Goal: Task Accomplishment & Management: Complete application form

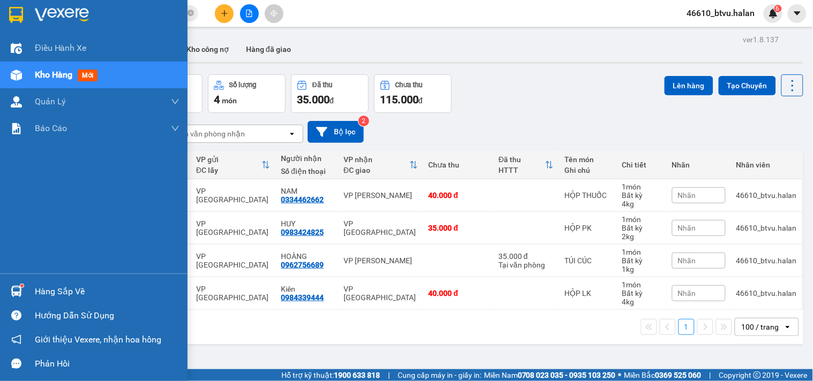
click at [19, 280] on div "Hàng sắp về" at bounding box center [93, 292] width 187 height 24
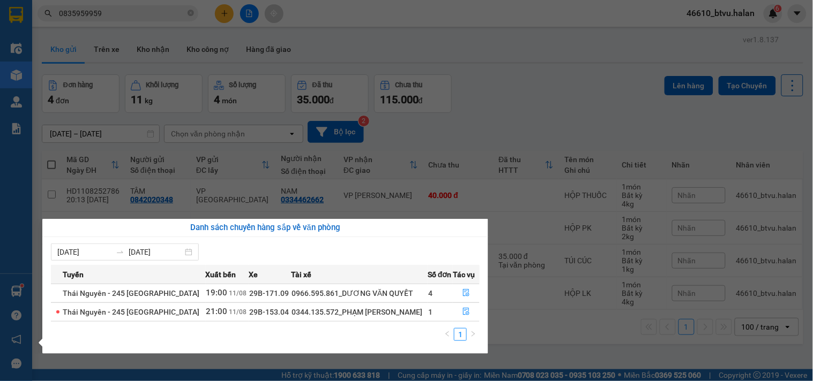
click at [512, 125] on section "Kết quả tìm kiếm ( 425 ) Bộ lọc Mã ĐH Trạng thái Món hàng Thu hộ Tổng cước Chưa…" at bounding box center [406, 190] width 813 height 381
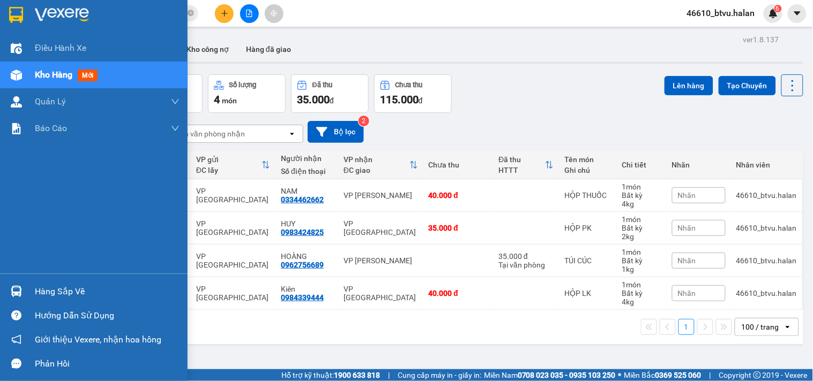
click at [29, 293] on div "Hàng sắp về" at bounding box center [93, 292] width 187 height 24
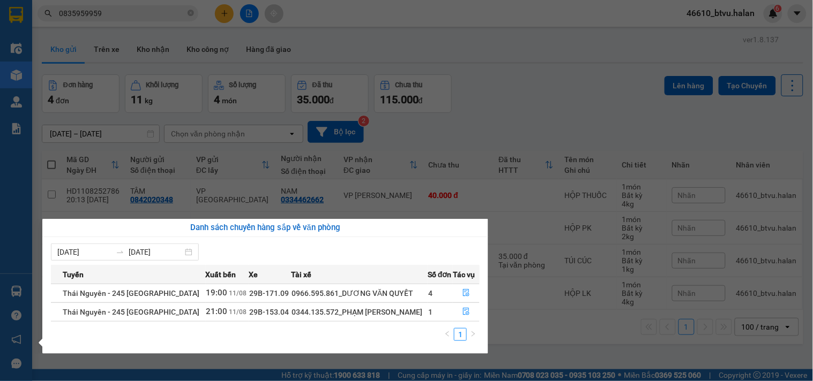
click at [505, 115] on section "Kết quả tìm kiếm ( 425 ) Bộ lọc Mã ĐH Trạng thái Món hàng Thu hộ Tổng cước Chưa…" at bounding box center [406, 190] width 813 height 381
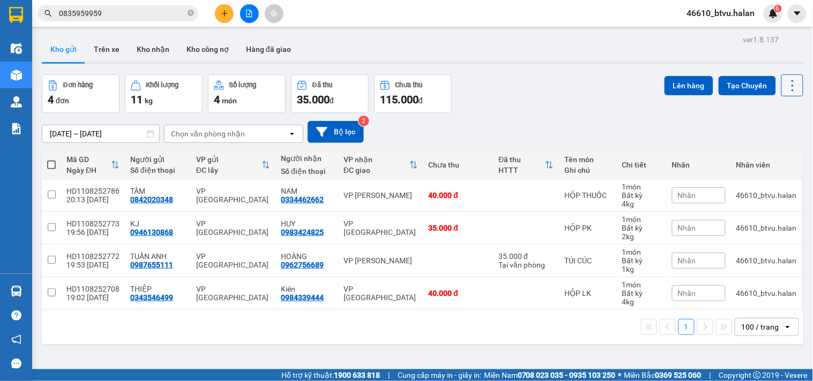
click at [787, 87] on icon at bounding box center [792, 85] width 15 height 15
click at [734, 151] on div "Menu" at bounding box center [740, 153] width 16 height 10
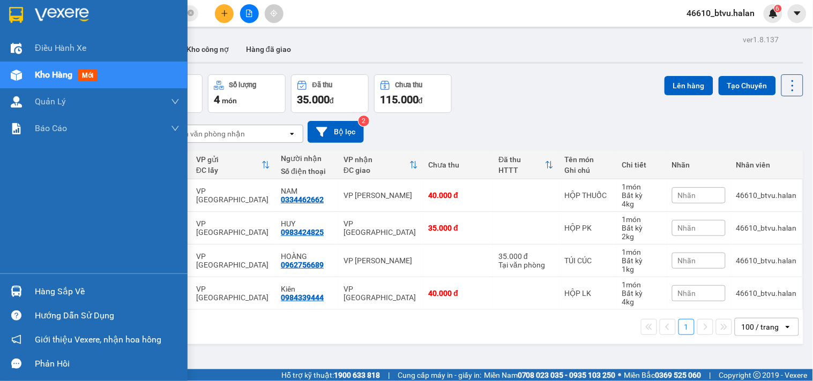
click at [30, 290] on div "Hàng sắp về" at bounding box center [93, 292] width 187 height 24
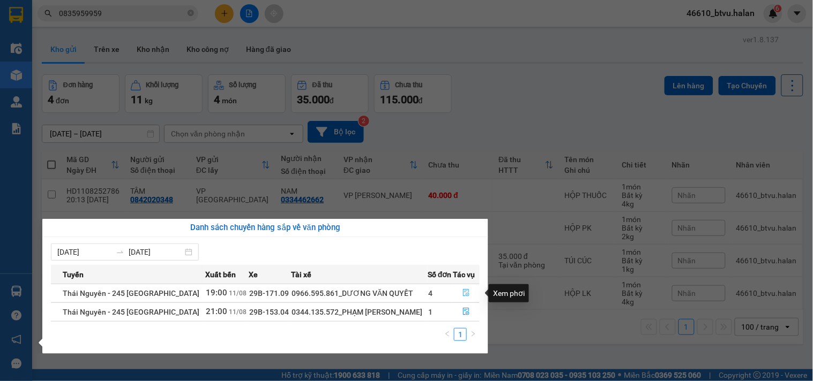
click at [477, 295] on button "button" at bounding box center [466, 293] width 26 height 17
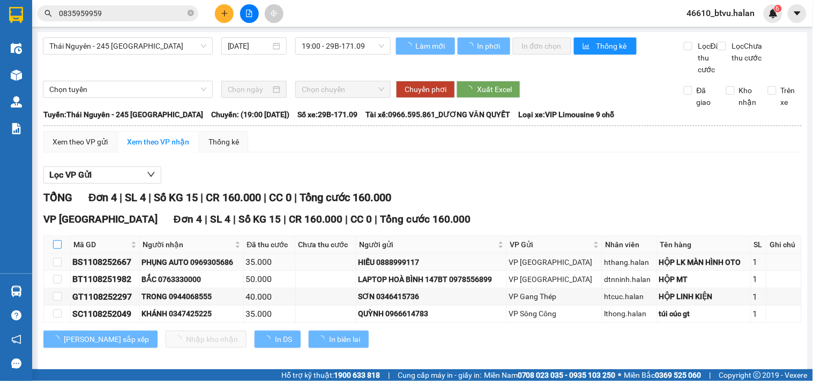
click at [57, 249] on input "checkbox" at bounding box center [57, 245] width 9 height 9
checkbox input "true"
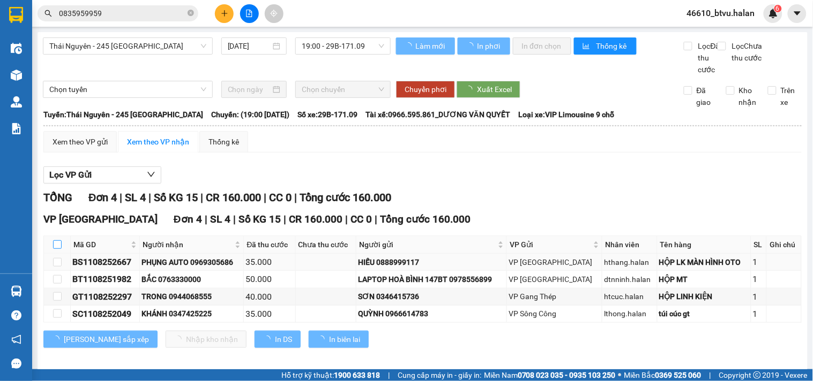
checkbox input "true"
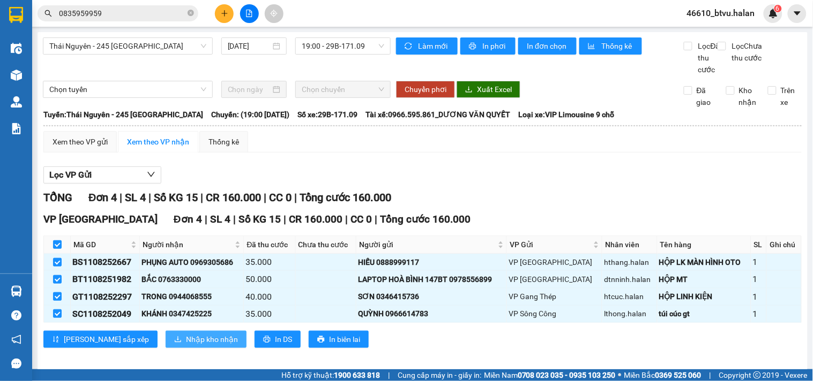
click at [186, 345] on span "Nhập kho nhận" at bounding box center [212, 340] width 52 height 12
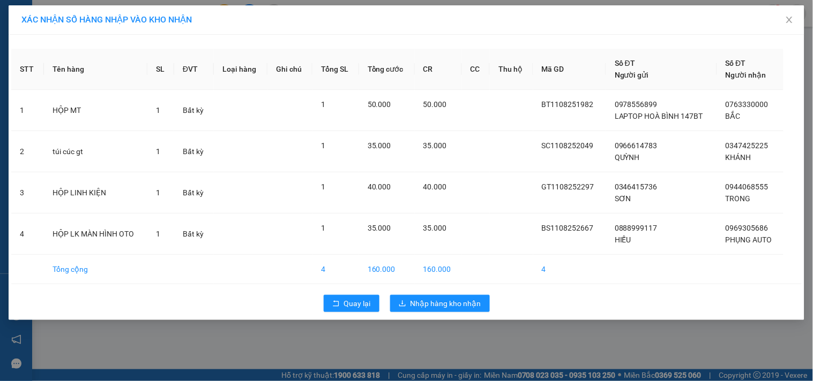
click at [435, 326] on div "XÁC NHẬN SỐ HÀNG NHẬP VÀO KHO NHẬN STT Tên hàng SL ĐVT Loại hàng Ghi chú Tổng S…" at bounding box center [406, 190] width 813 height 381
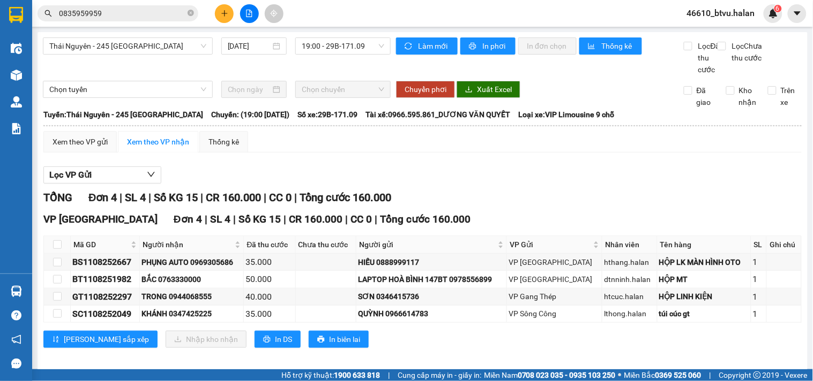
drag, startPoint x: 435, startPoint y: 326, endPoint x: 454, endPoint y: 308, distance: 25.8
click at [448, 303] on div "SƠN 0346415736" at bounding box center [431, 297] width 147 height 12
click at [51, 254] on th at bounding box center [57, 245] width 27 height 18
click at [54, 249] on input "checkbox" at bounding box center [57, 245] width 9 height 9
checkbox input "true"
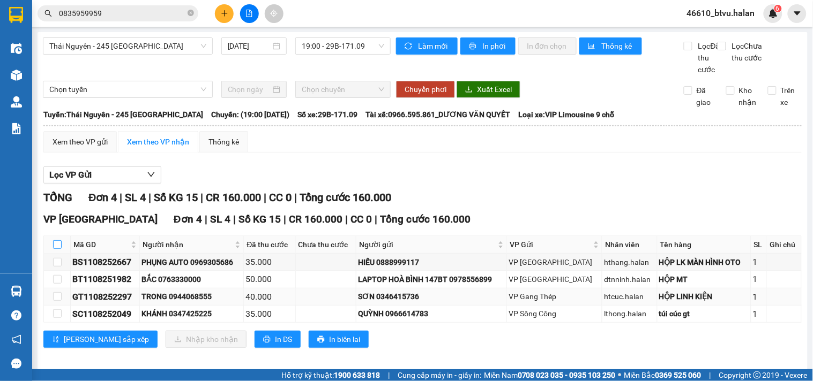
checkbox input "true"
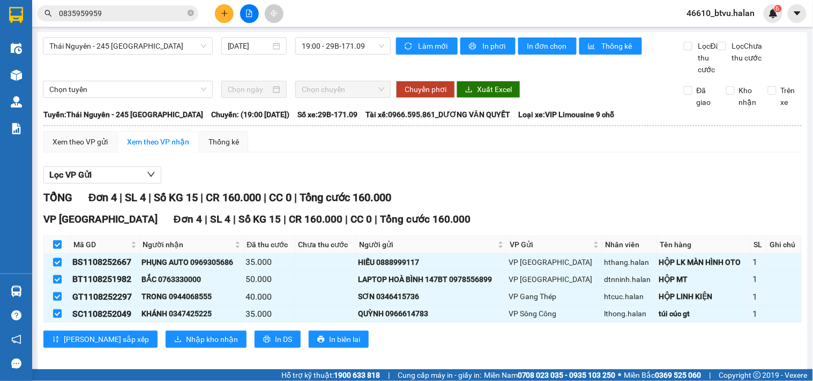
click at [148, 342] on div "VP [GEOGRAPHIC_DATA] 4 | SL 4 | Số KG 15 | CR 160.000 | CC 0 | Tổng cước 160.00…" at bounding box center [422, 284] width 758 height 144
click at [186, 345] on span "Nhập kho nhận" at bounding box center [212, 340] width 52 height 12
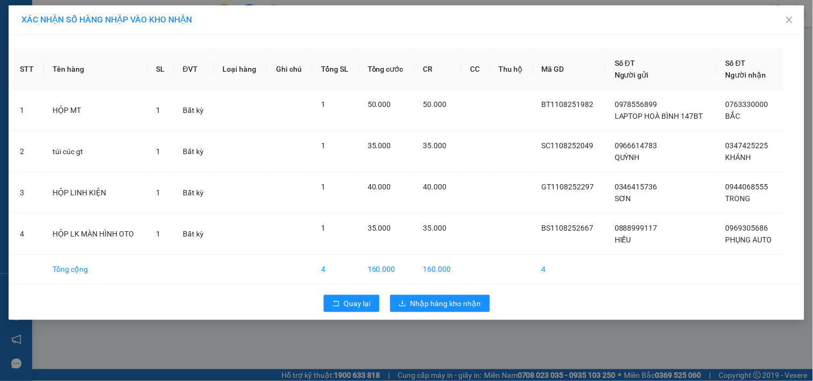
click at [416, 313] on div "Quay lại Nhập hàng kho nhận" at bounding box center [406, 304] width 790 height 28
click at [427, 309] on span "Nhập hàng kho nhận" at bounding box center [445, 304] width 71 height 12
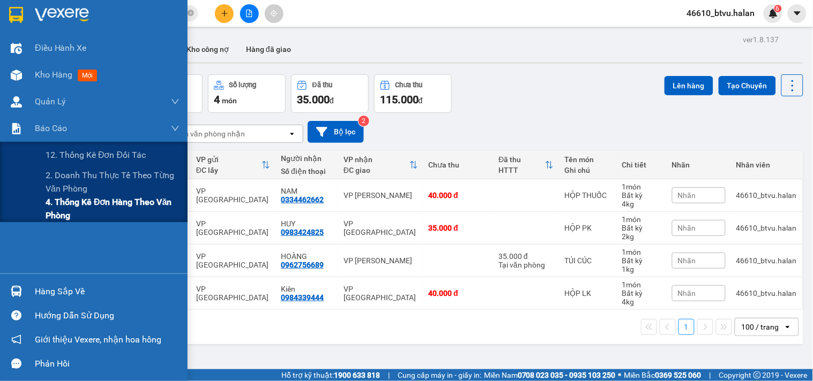
click at [59, 202] on span "4. Thống kê đơn hàng theo văn phòng" at bounding box center [113, 209] width 134 height 27
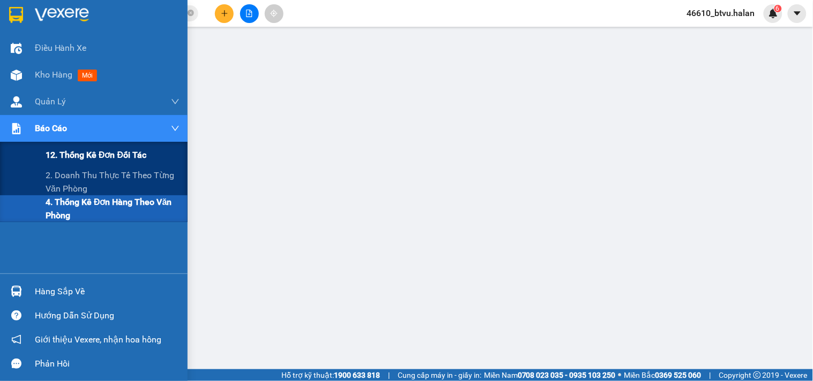
drag, startPoint x: 62, startPoint y: 172, endPoint x: 131, endPoint y: 167, distance: 68.8
click at [63, 172] on span "2. Doanh thu thực tế theo từng văn phòng" at bounding box center [113, 182] width 134 height 27
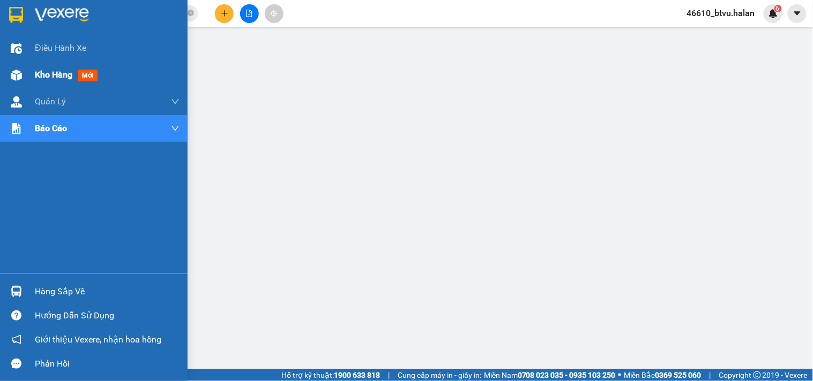
click at [26, 72] on div "Kho hàng mới" at bounding box center [93, 75] width 187 height 27
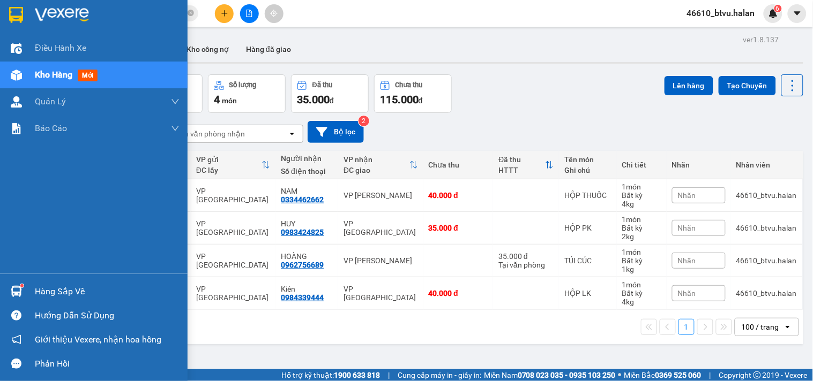
click at [20, 276] on div "Hàng sắp về Hướng dẫn sử dụng Giới thiệu Vexere, nhận hoa hồng Phản hồi" at bounding box center [93, 325] width 187 height 102
click at [31, 281] on div "Hàng sắp về" at bounding box center [93, 292] width 187 height 24
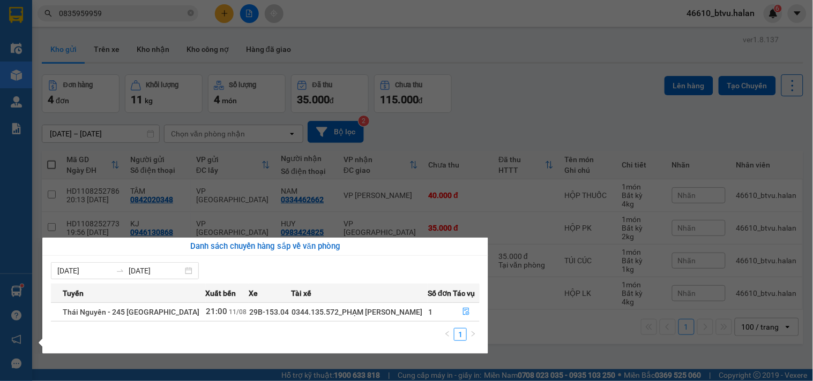
click at [528, 117] on section "Kết quả tìm kiếm ( 425 ) Bộ lọc Mã ĐH Trạng thái Món hàng Thu hộ Tổng cước Chưa…" at bounding box center [406, 190] width 813 height 381
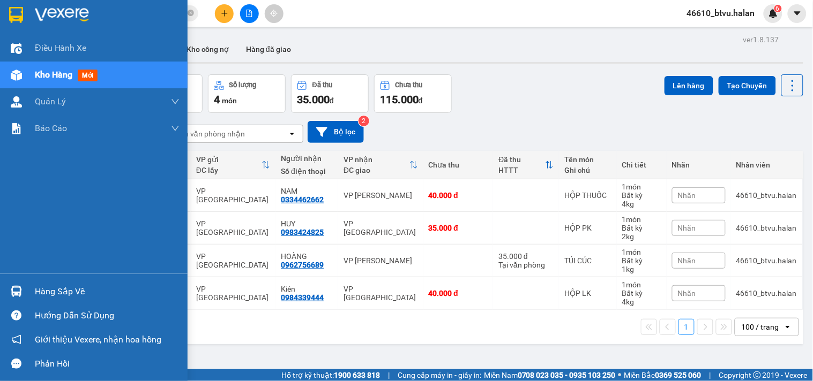
click at [35, 284] on div "Hàng sắp về" at bounding box center [107, 292] width 145 height 16
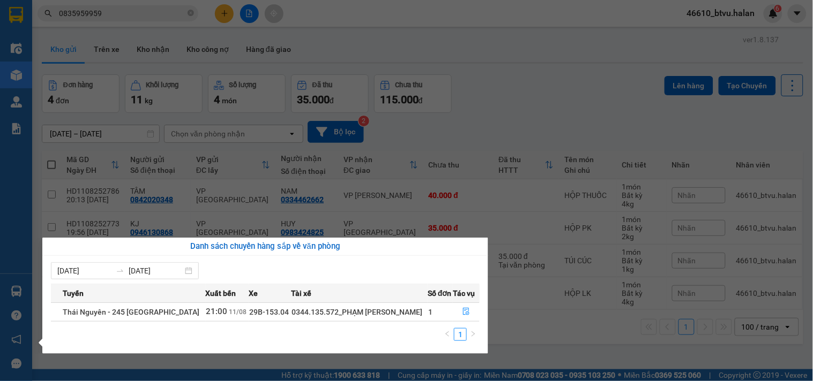
click at [584, 108] on section "Kết quả tìm kiếm ( 425 ) Bộ lọc Mã ĐH Trạng thái Món hàng Thu hộ Tổng cước Chưa…" at bounding box center [406, 190] width 813 height 381
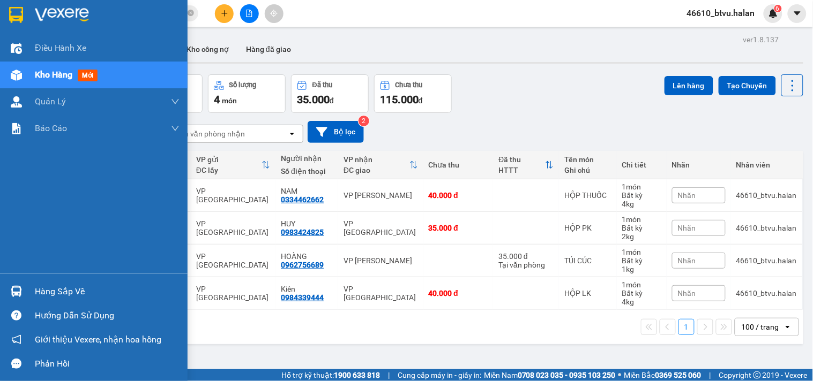
click at [76, 297] on div "Hàng sắp về" at bounding box center [107, 292] width 145 height 16
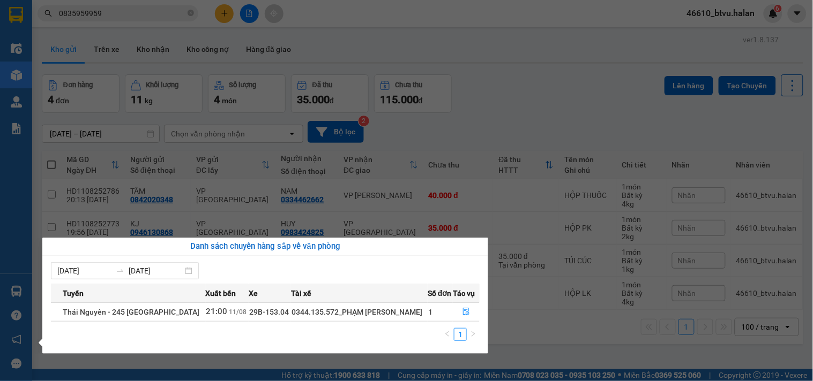
click at [501, 122] on section "Kết quả tìm kiếm ( 425 ) Bộ lọc Mã ĐH Trạng thái Món hàng Thu hộ Tổng cước Chưa…" at bounding box center [406, 190] width 813 height 381
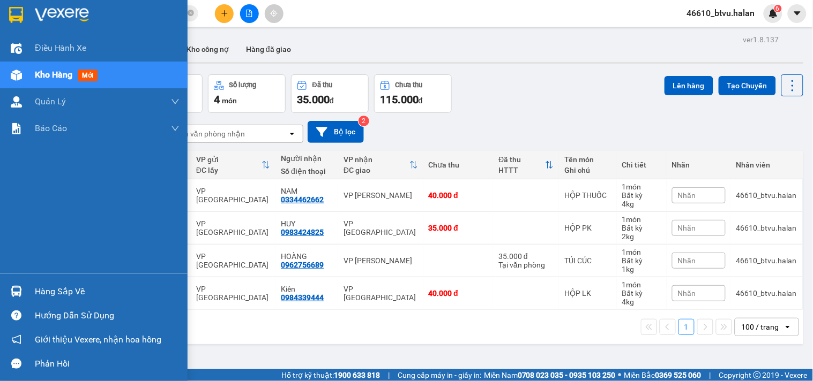
click at [22, 287] on div at bounding box center [16, 291] width 19 height 19
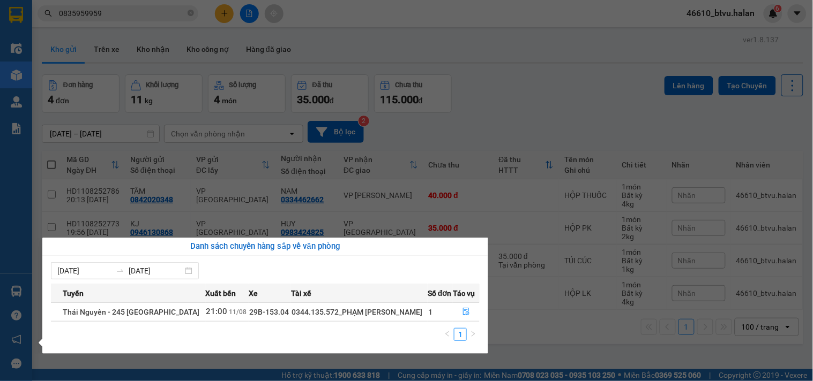
click at [602, 107] on section "Kết quả tìm kiếm ( 425 ) Bộ lọc Mã ĐH Trạng thái Món hàng Thu hộ Tổng cước Chưa…" at bounding box center [406, 190] width 813 height 381
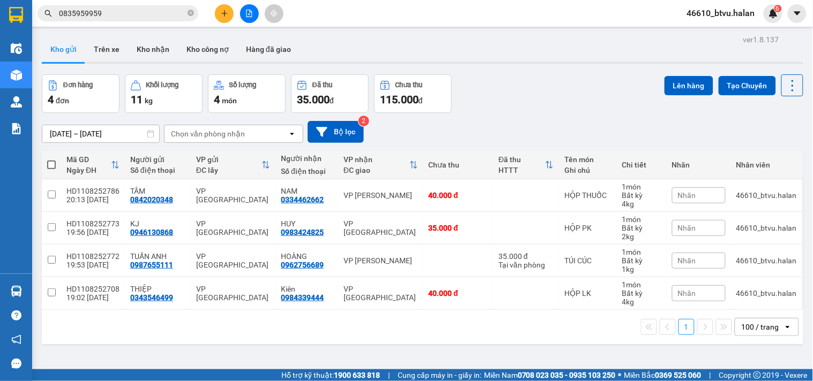
click at [221, 8] on button at bounding box center [224, 13] width 19 height 19
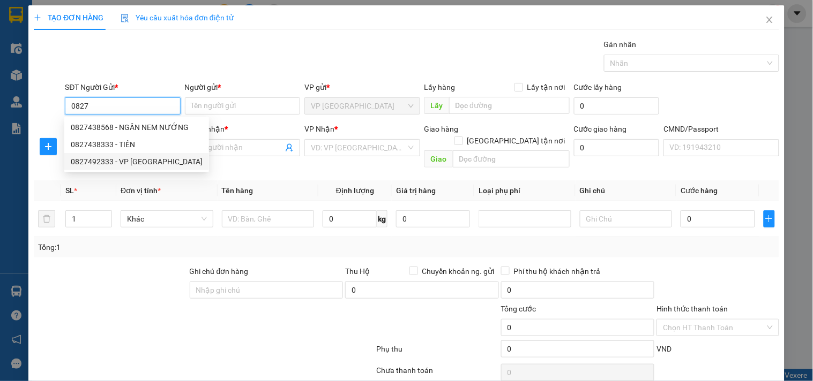
click at [136, 156] on div "0827492333 - VP [GEOGRAPHIC_DATA]" at bounding box center [137, 162] width 132 height 12
type input "0827492333"
type input "VP [GEOGRAPHIC_DATA]"
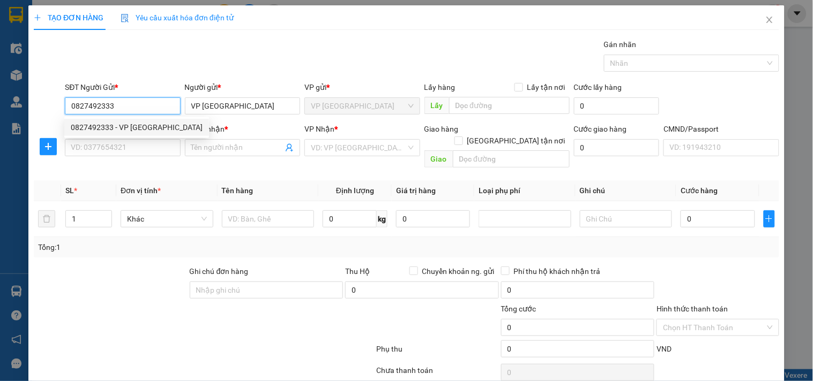
type input "0827492333"
click at [136, 156] on input "SĐT Người Nhận *" at bounding box center [122, 147] width 115 height 17
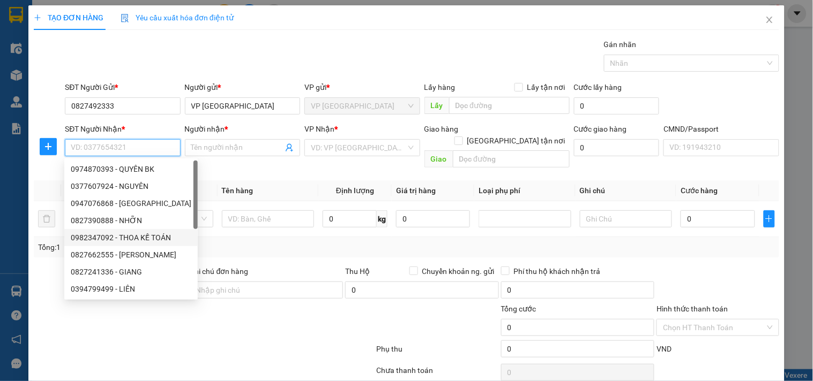
click at [131, 234] on div "0982347092 - THOA KẾ TOÁN" at bounding box center [131, 238] width 121 height 12
type input "0982347092"
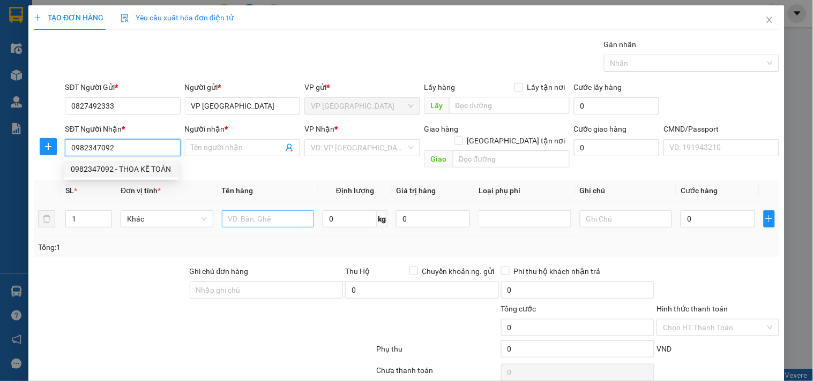
type input "THOA KẾ TOÁN"
click at [238, 211] on input "text" at bounding box center [268, 219] width 93 height 17
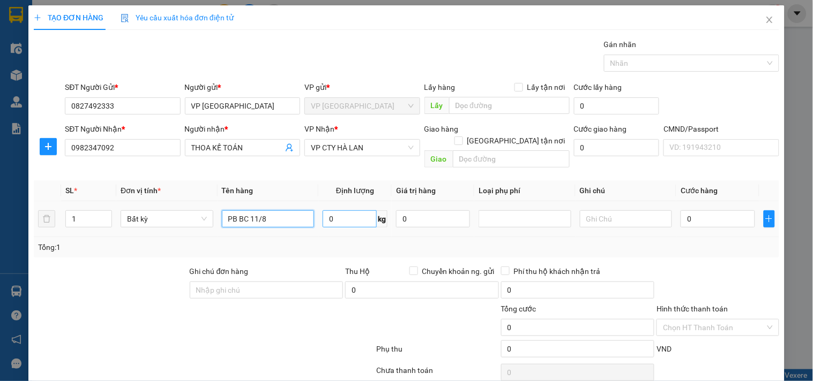
type input "PB BC 11/8"
click at [354, 211] on input "0" at bounding box center [349, 219] width 54 height 17
click at [704, 320] on input "Hình thức thanh toán" at bounding box center [714, 328] width 102 height 16
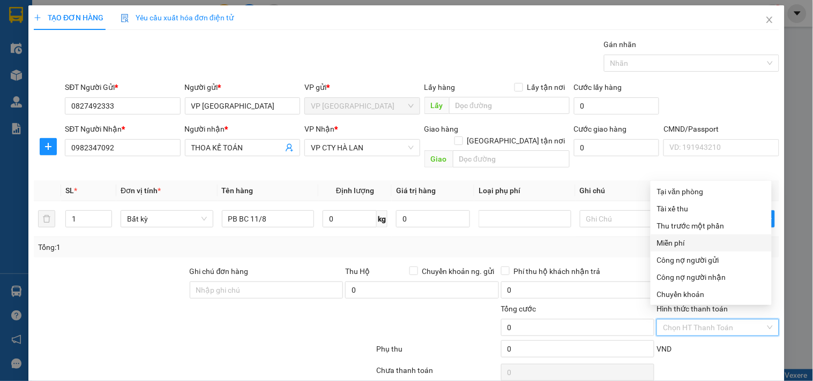
click at [686, 235] on div "Miễn phí" at bounding box center [710, 243] width 121 height 17
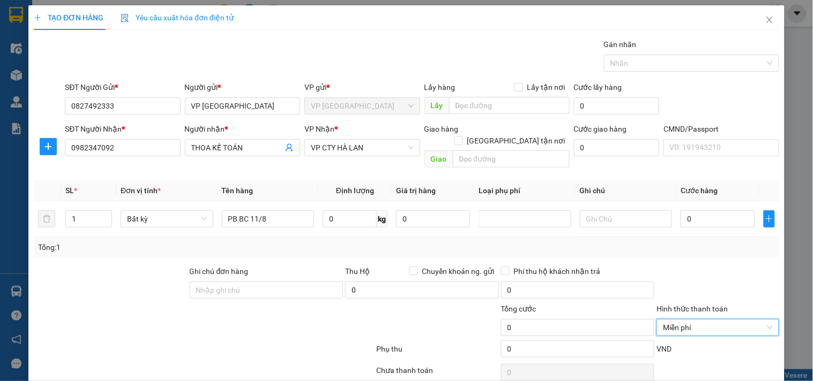
scroll to position [36, 0]
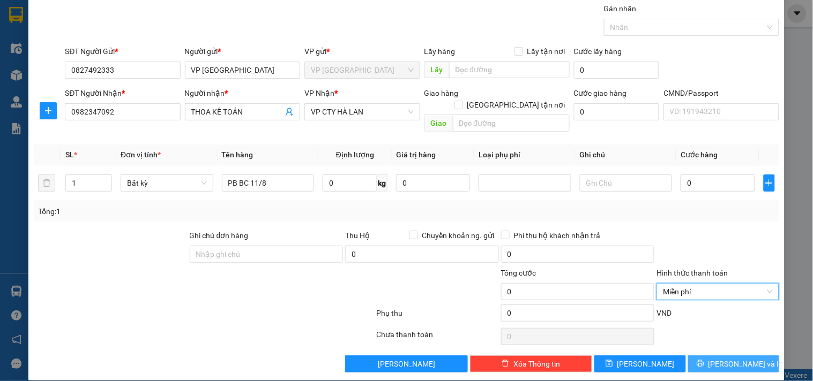
click at [705, 360] on button "[PERSON_NAME] và In" at bounding box center [733, 364] width 91 height 17
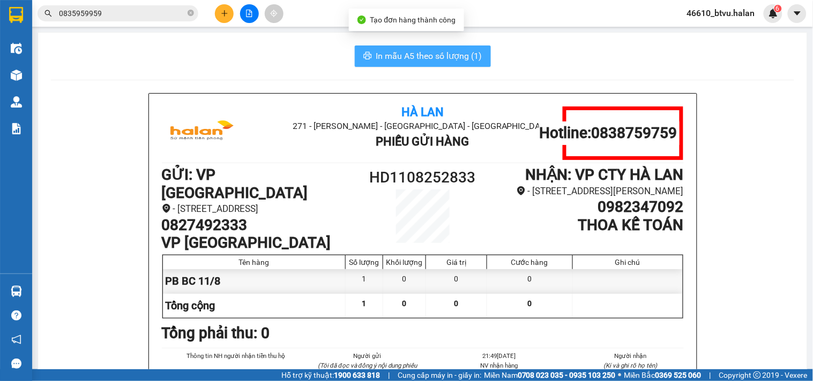
click at [363, 57] on icon "printer" at bounding box center [367, 55] width 9 height 9
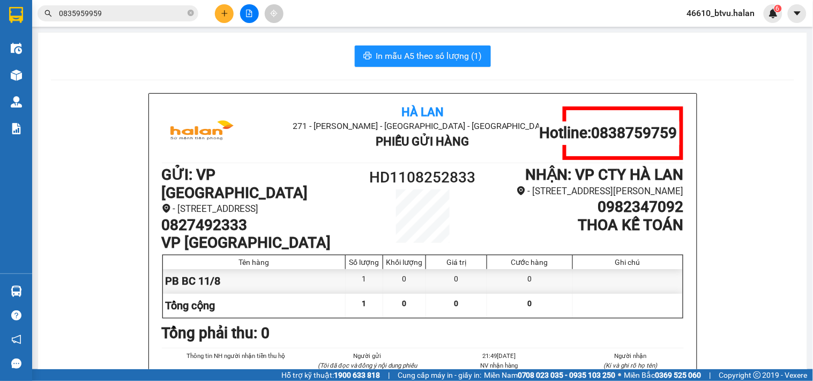
click at [237, 211] on li "- [STREET_ADDRESS]" at bounding box center [260, 209] width 196 height 14
click at [228, 220] on h1 "0827492333" at bounding box center [260, 225] width 196 height 18
copy h1 "0827492333"
click at [140, 13] on input "0835959959" at bounding box center [122, 13] width 126 height 12
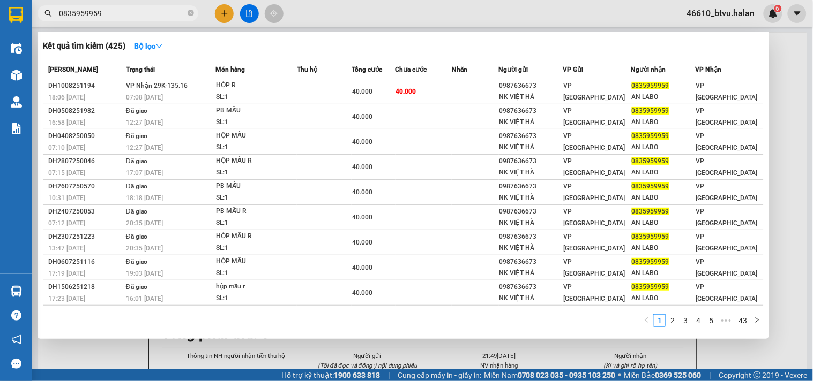
click at [414, 28] on div at bounding box center [406, 190] width 813 height 381
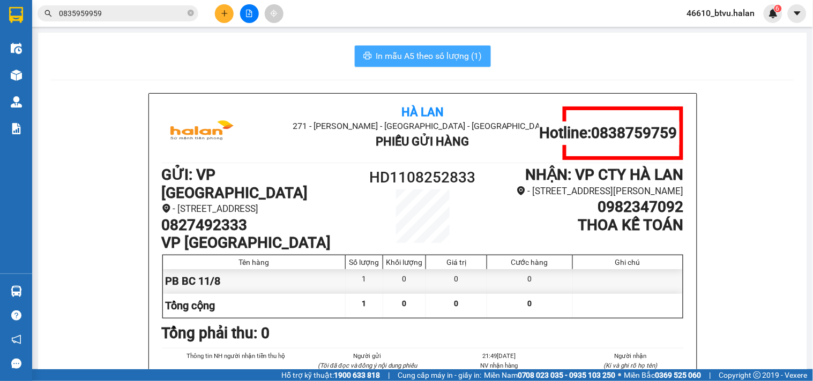
click at [392, 46] on button "In mẫu A5 theo số lượng (1)" at bounding box center [423, 56] width 136 height 21
